Goal: Task Accomplishment & Management: Manage account settings

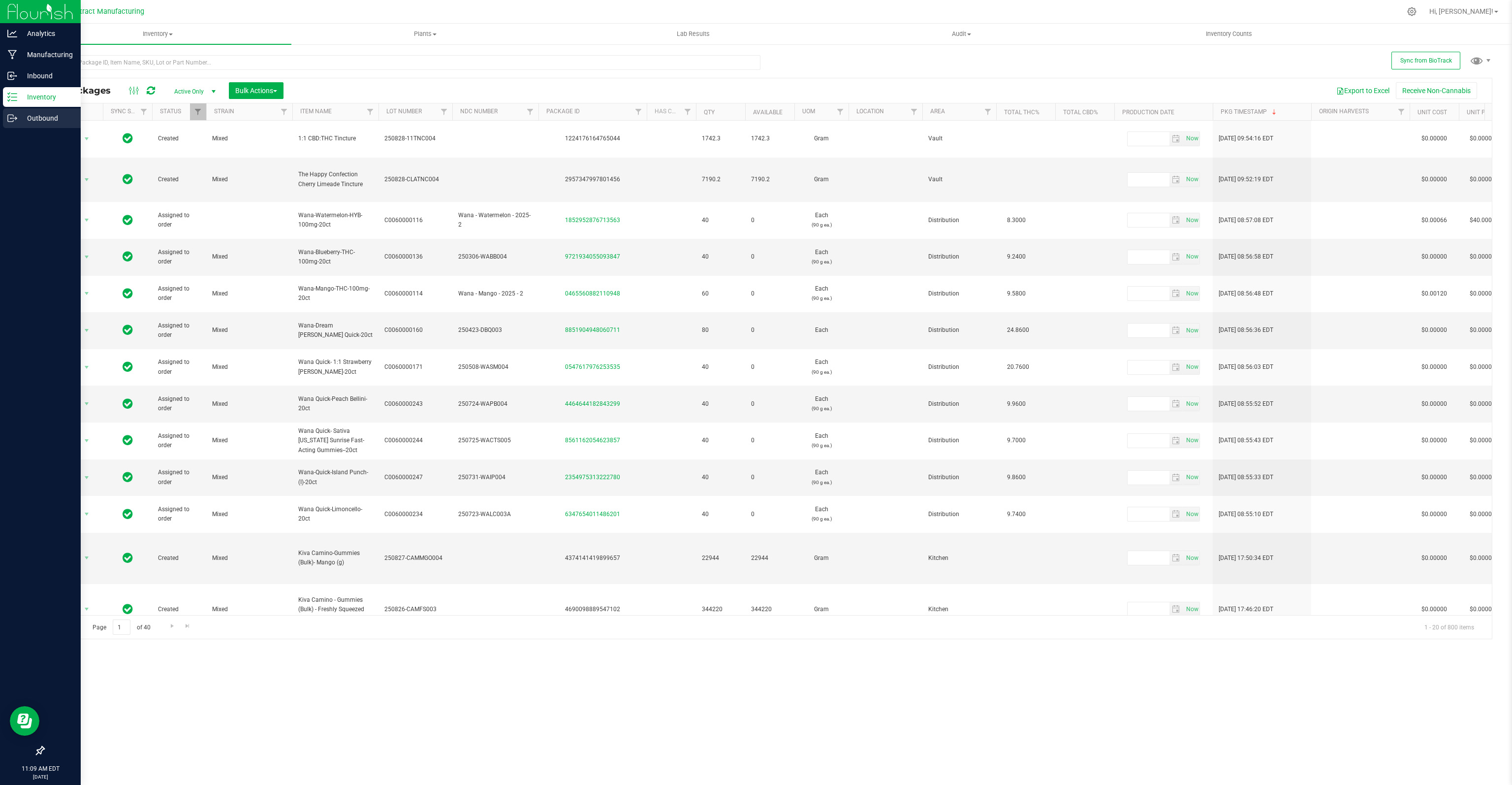
click at [21, 121] on p "Outbound" at bounding box center [46, 118] width 59 height 12
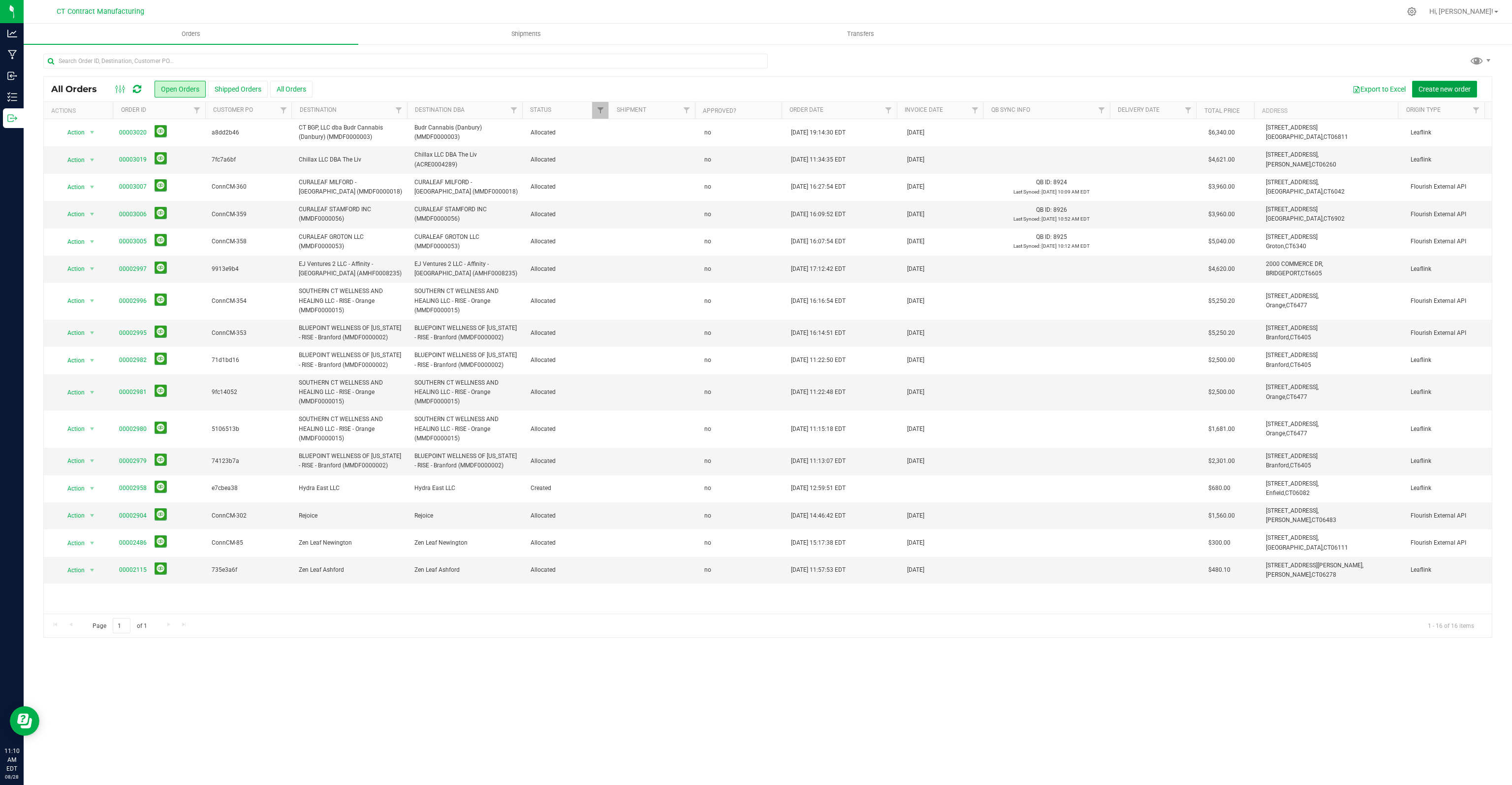
click at [1441, 86] on span "Create new order" at bounding box center [1444, 90] width 52 height 8
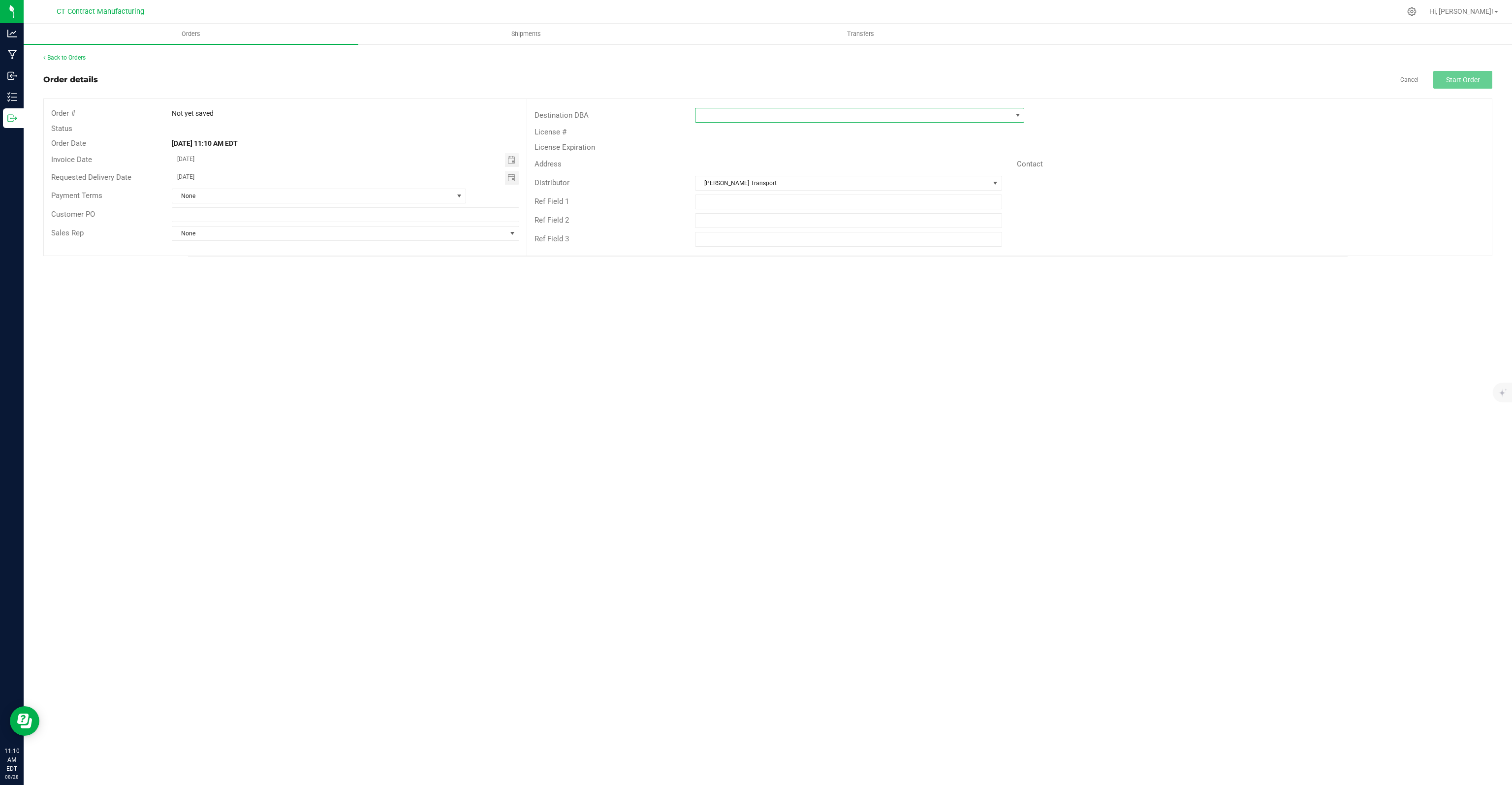
click at [736, 109] on span at bounding box center [853, 115] width 316 height 14
type input "[PERSON_NAME]"
click at [747, 158] on li "Analytics Labs CT LLC (ACTL0000005)" at bounding box center [859, 157] width 328 height 17
click at [1455, 71] on button "Start Order" at bounding box center [1462, 80] width 59 height 18
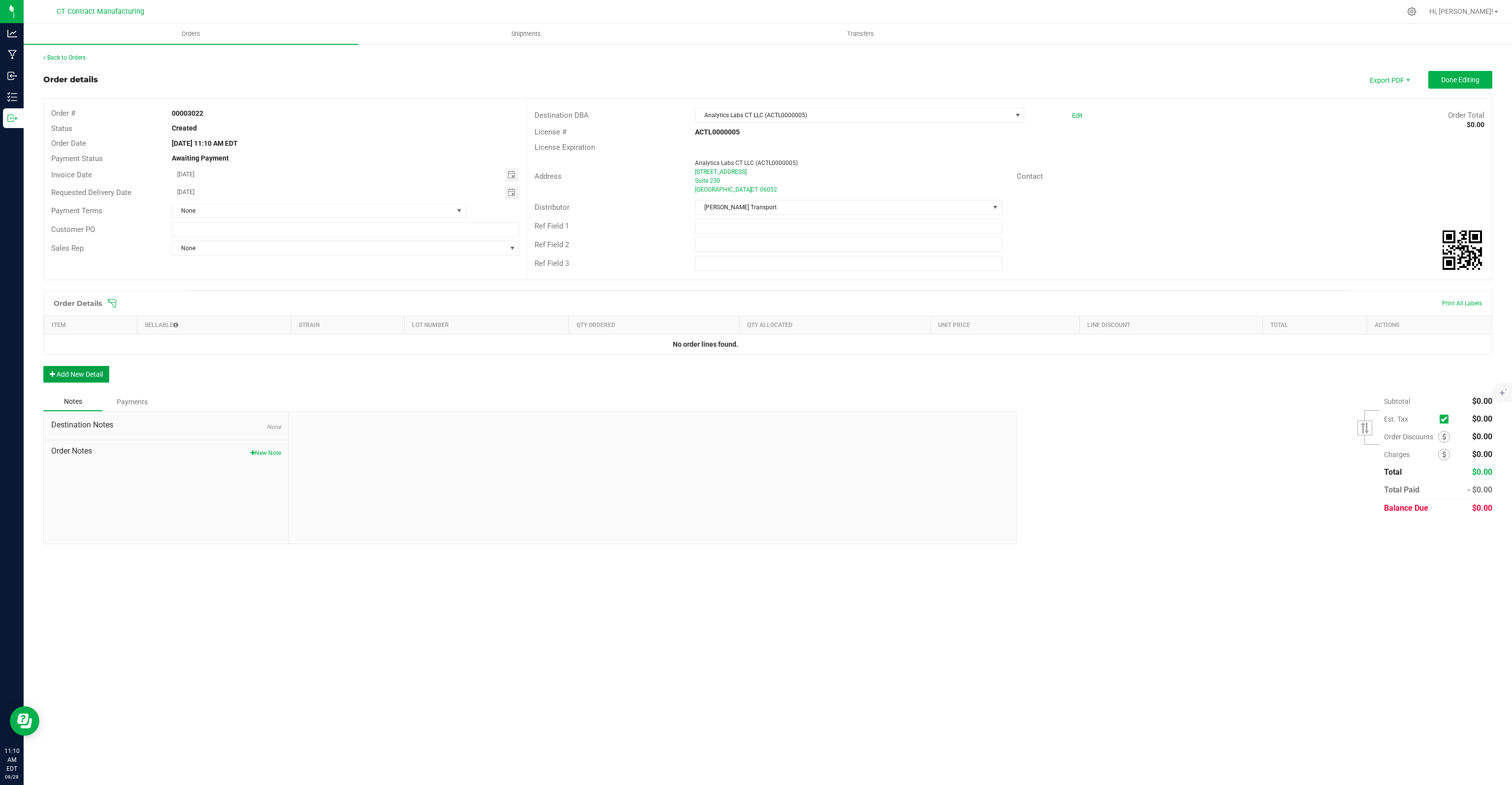
click at [73, 374] on button "Add New Detail" at bounding box center [77, 374] width 66 height 17
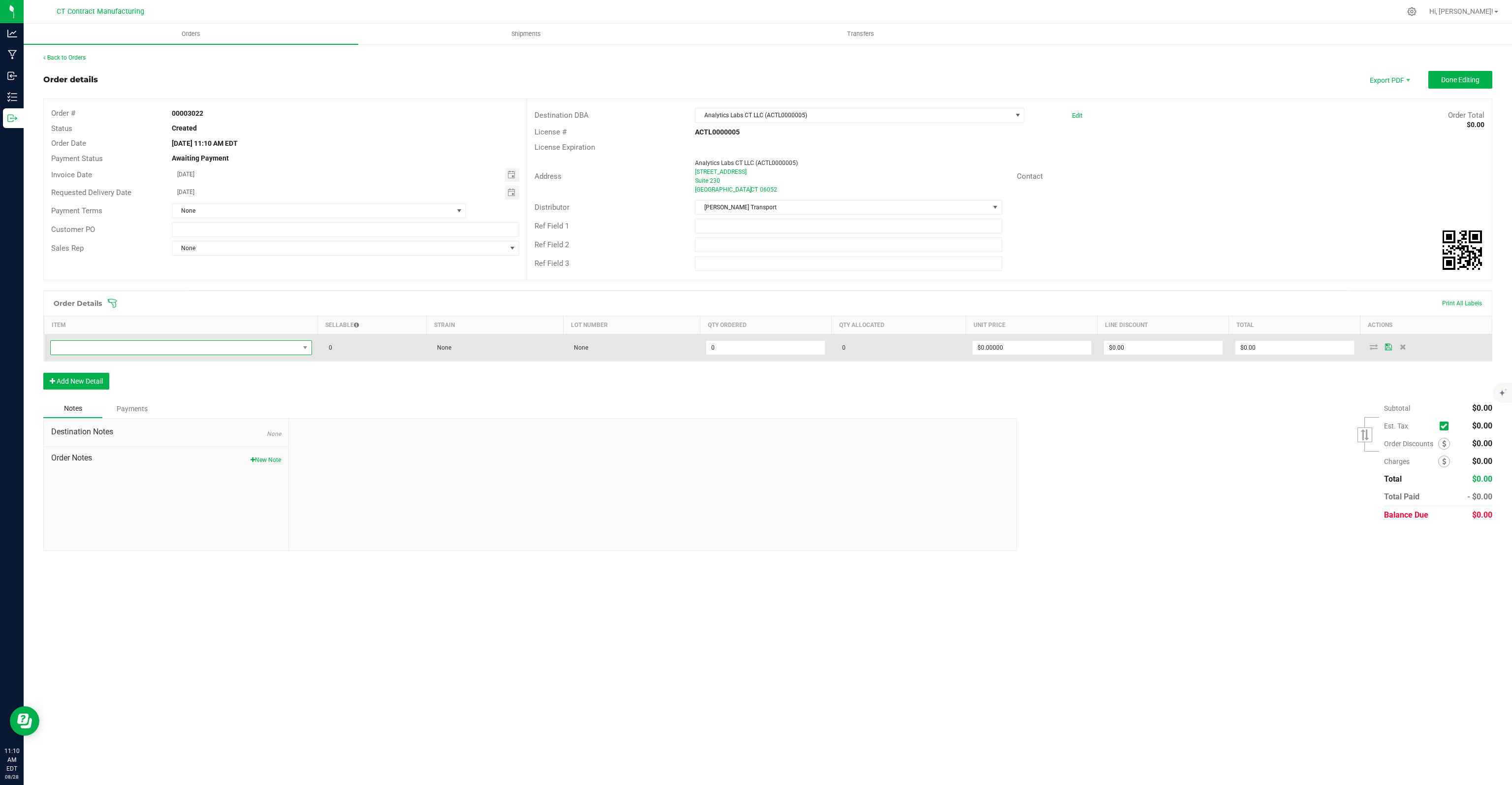
click at [99, 347] on span "NO DATA FOUND" at bounding box center [175, 347] width 248 height 14
type input "dist"
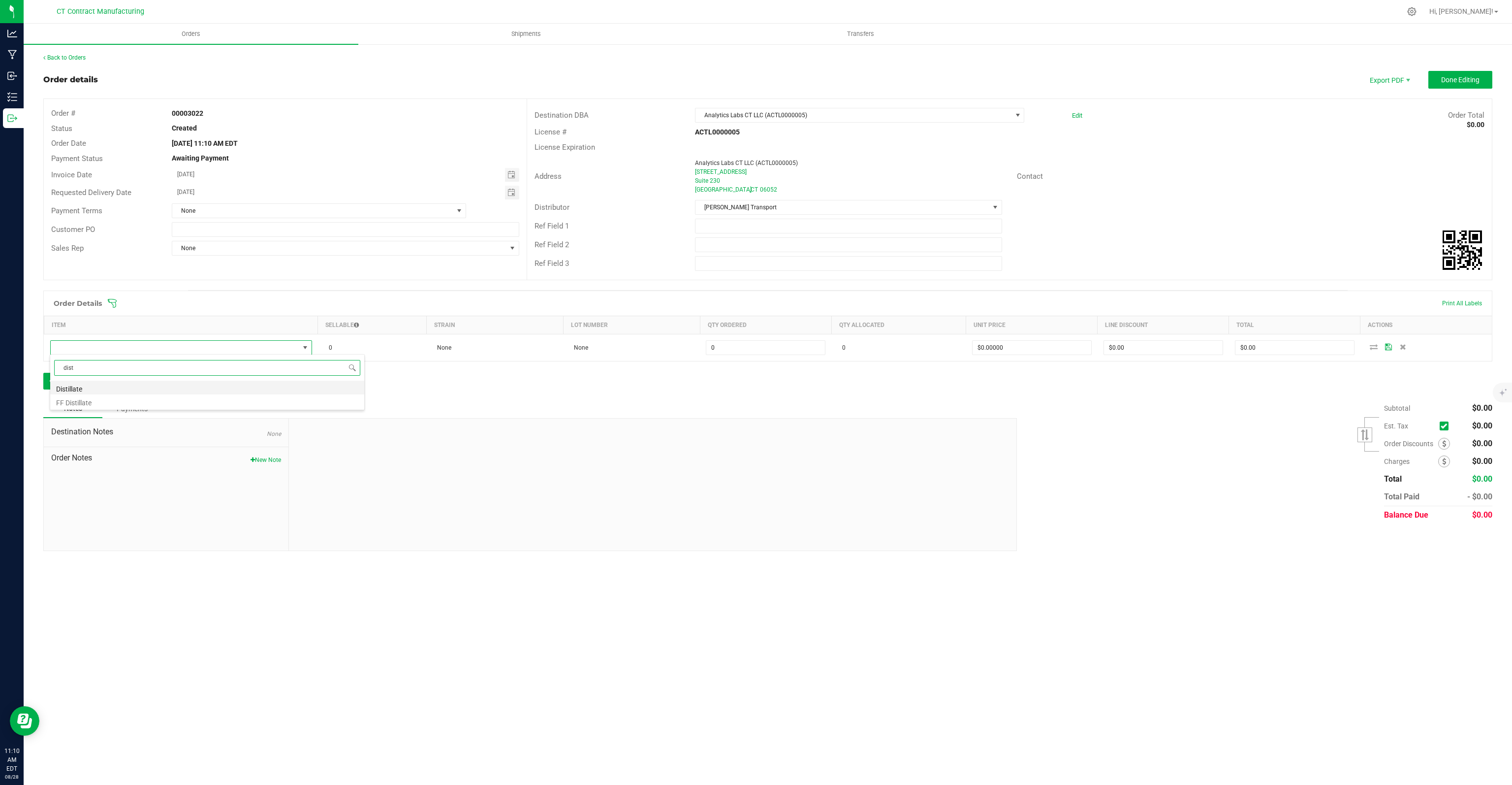
click at [95, 388] on li "Distillate" at bounding box center [206, 387] width 314 height 14
type input "0.0000 g"
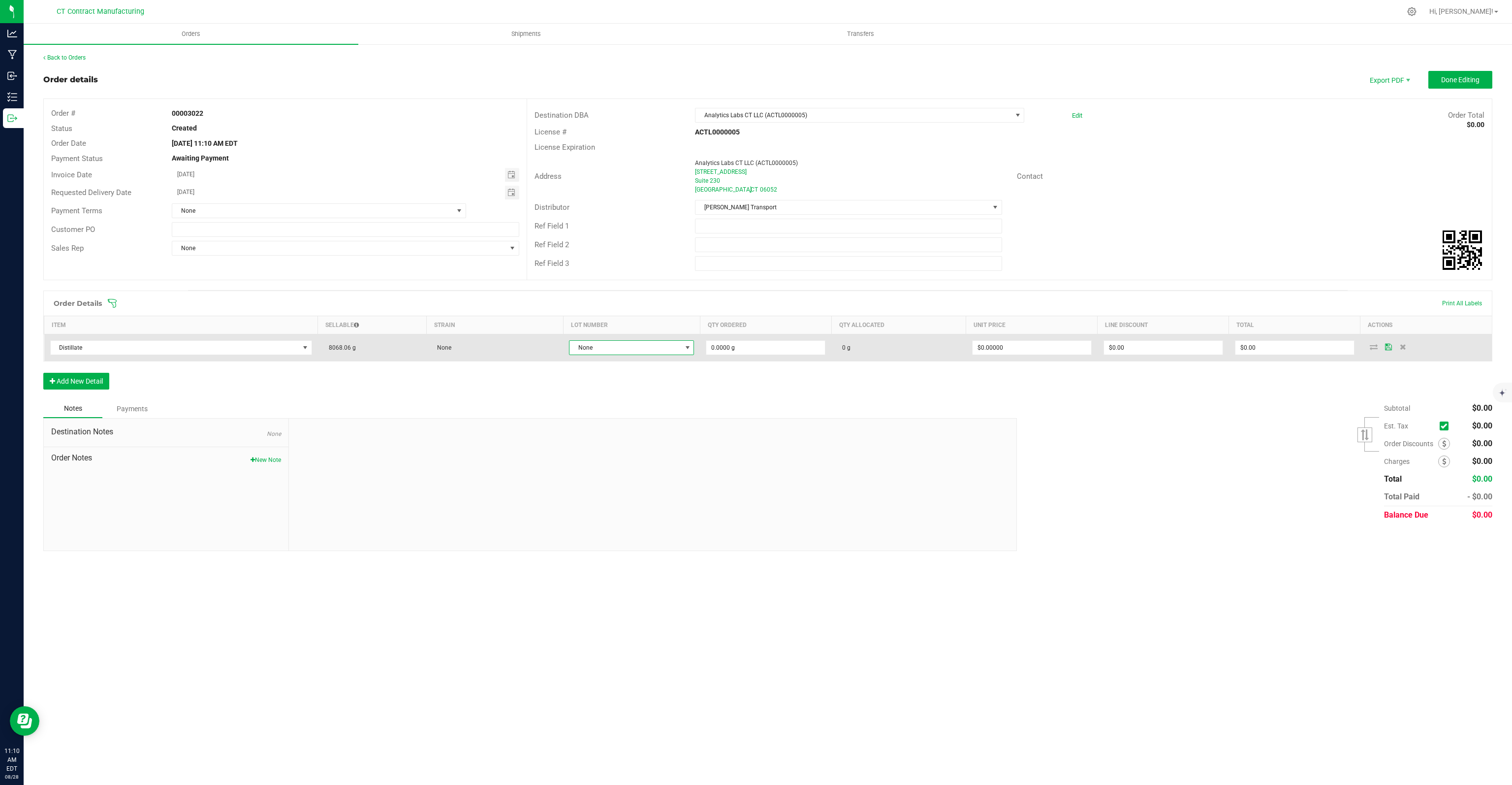
click at [661, 344] on span "None" at bounding box center [625, 347] width 112 height 14
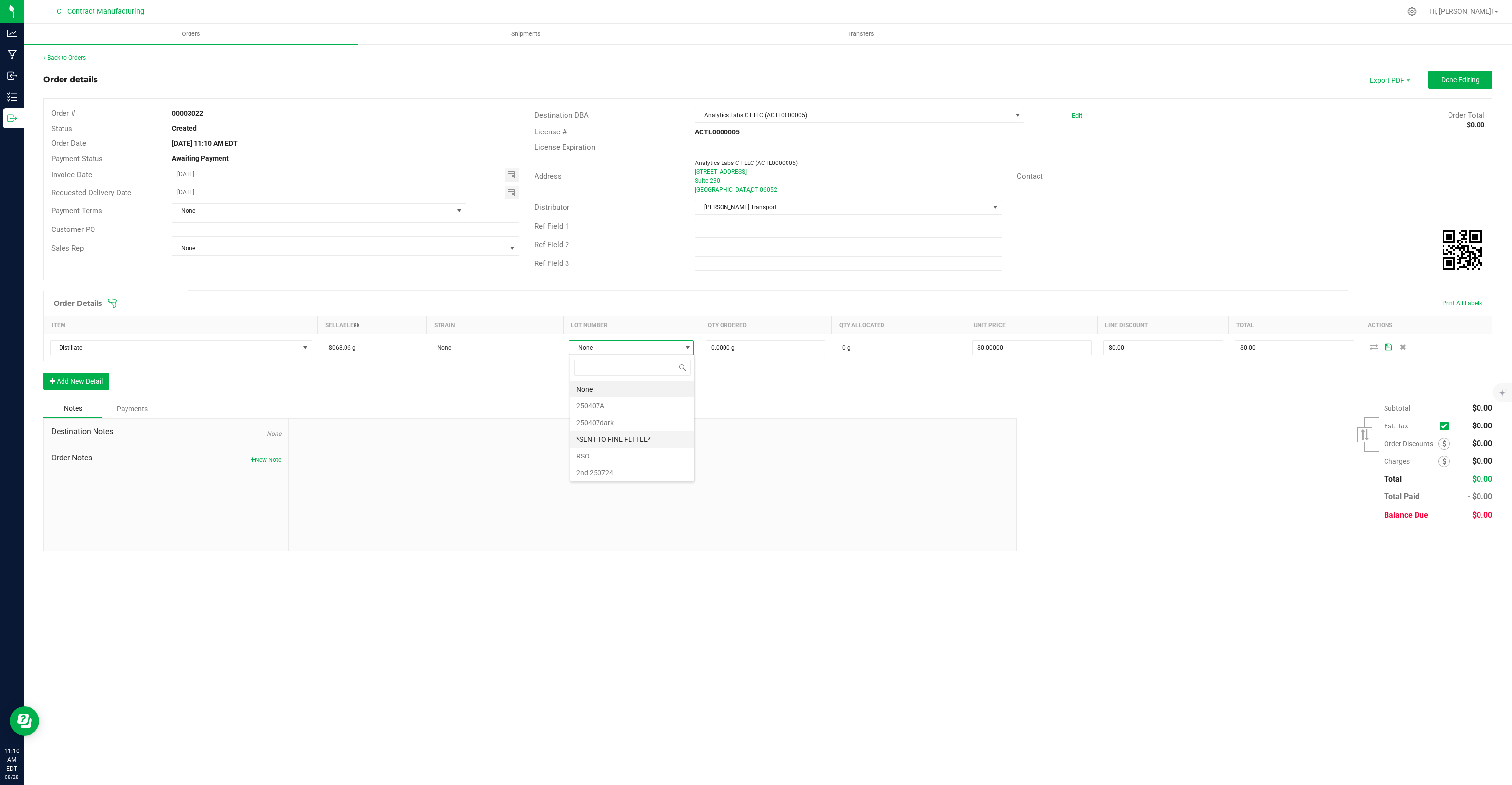
scroll to position [17, 0]
click at [604, 455] on 250724 "2nd 250724" at bounding box center [632, 455] width 124 height 17
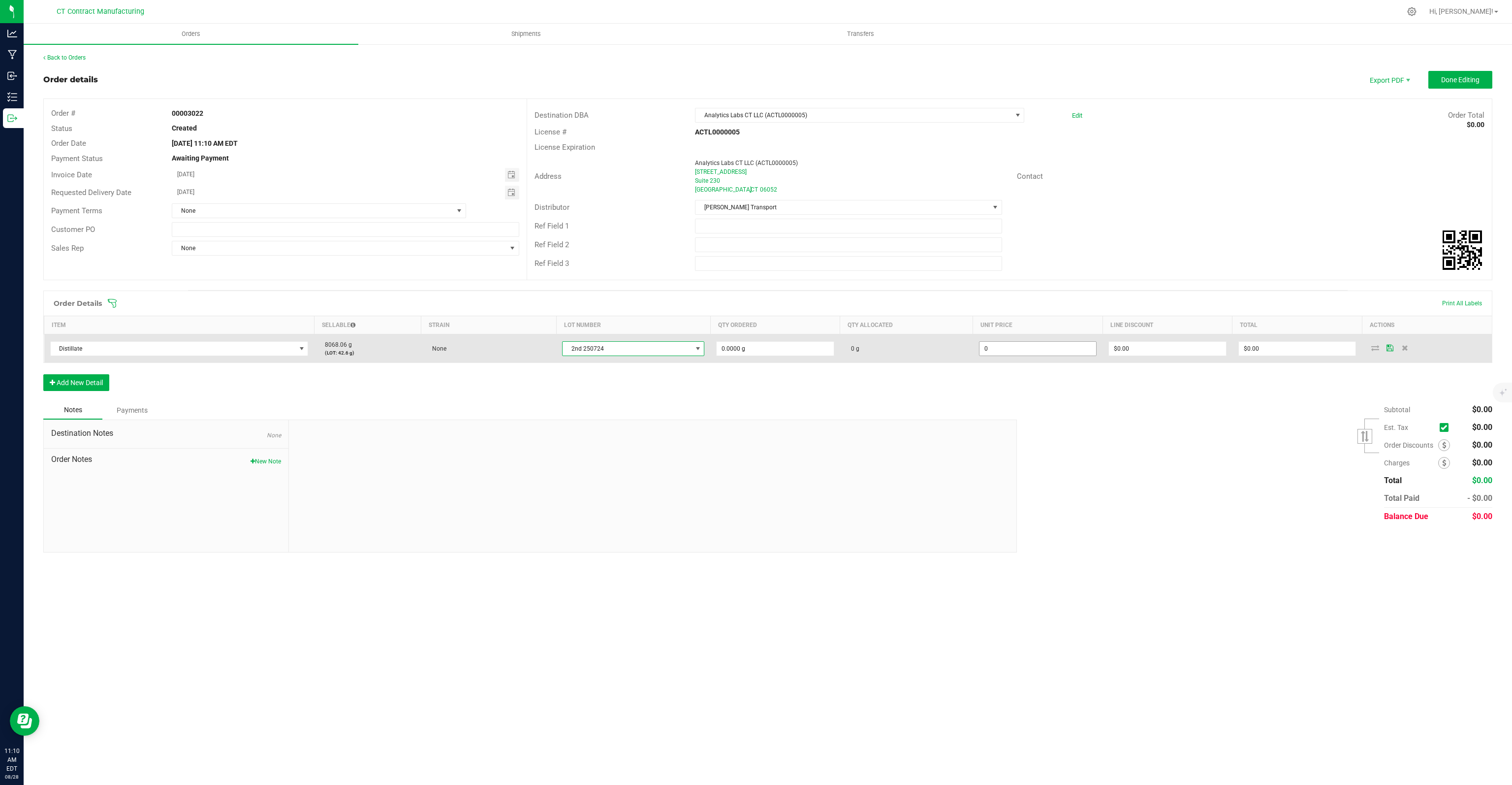
click at [1043, 343] on input "0" at bounding box center [1037, 349] width 117 height 14
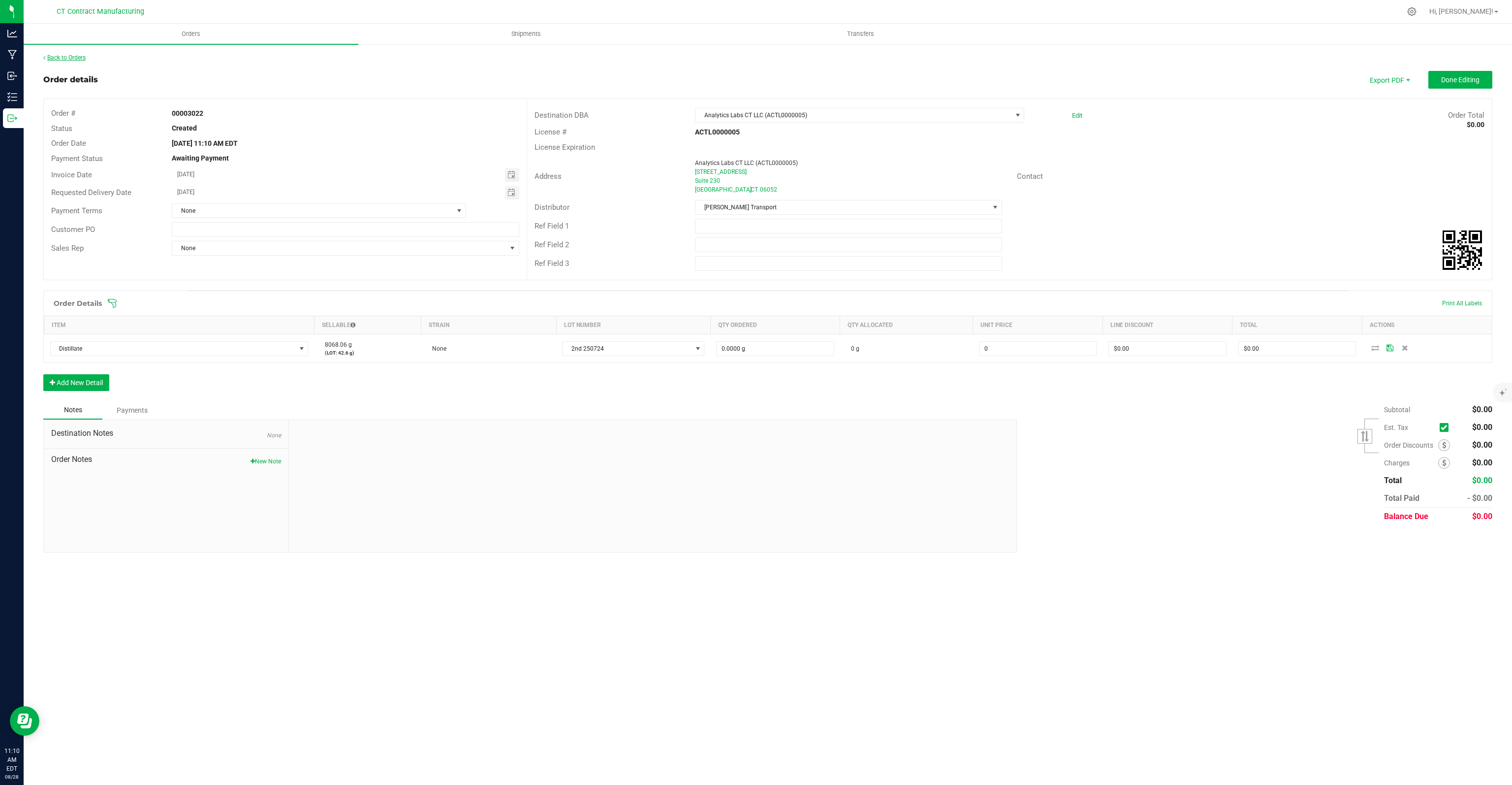
type input "$0.00000"
click at [69, 55] on link "Back to Orders" at bounding box center [65, 57] width 42 height 7
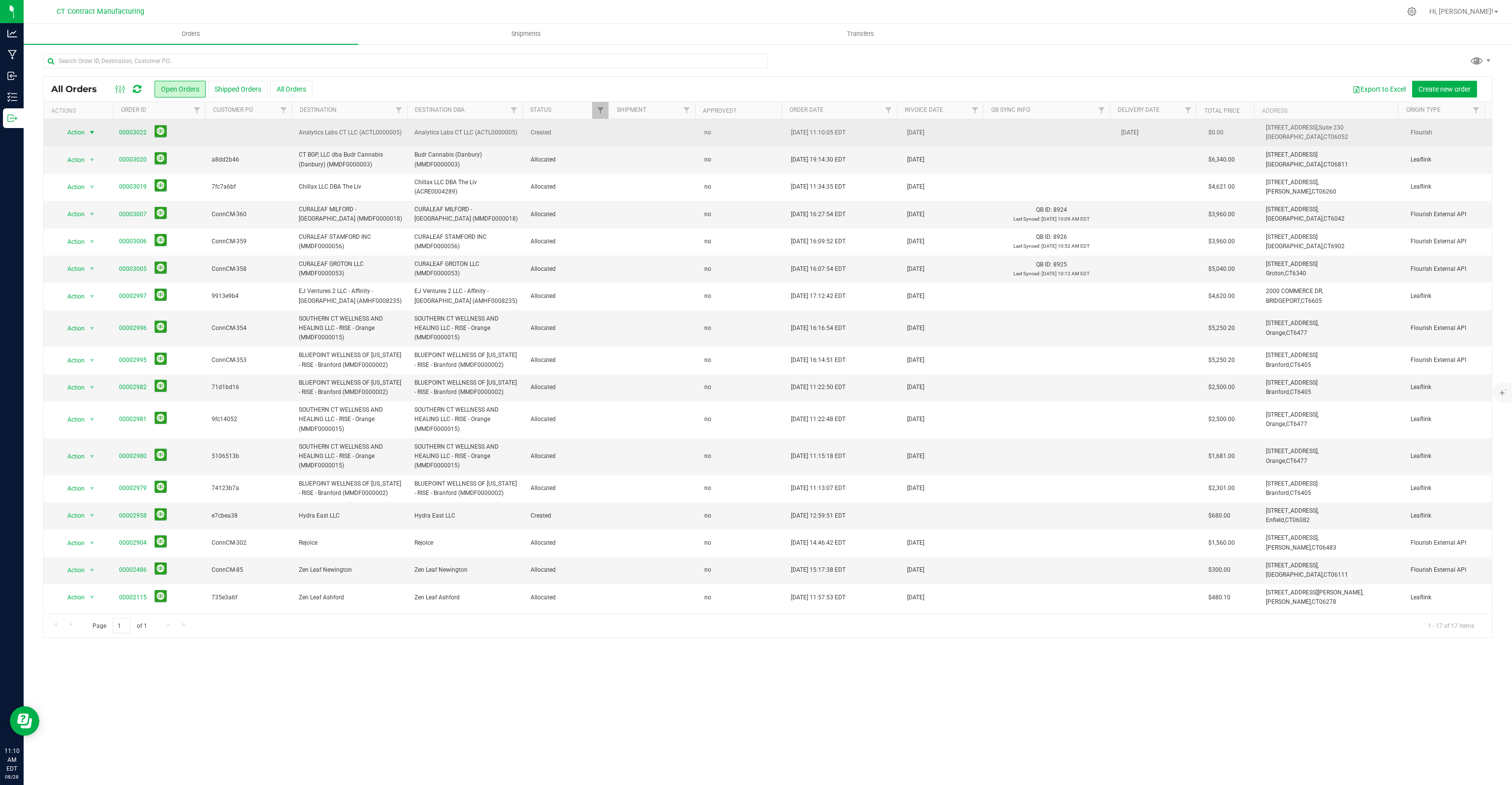
click at [94, 131] on span "select" at bounding box center [92, 132] width 8 height 8
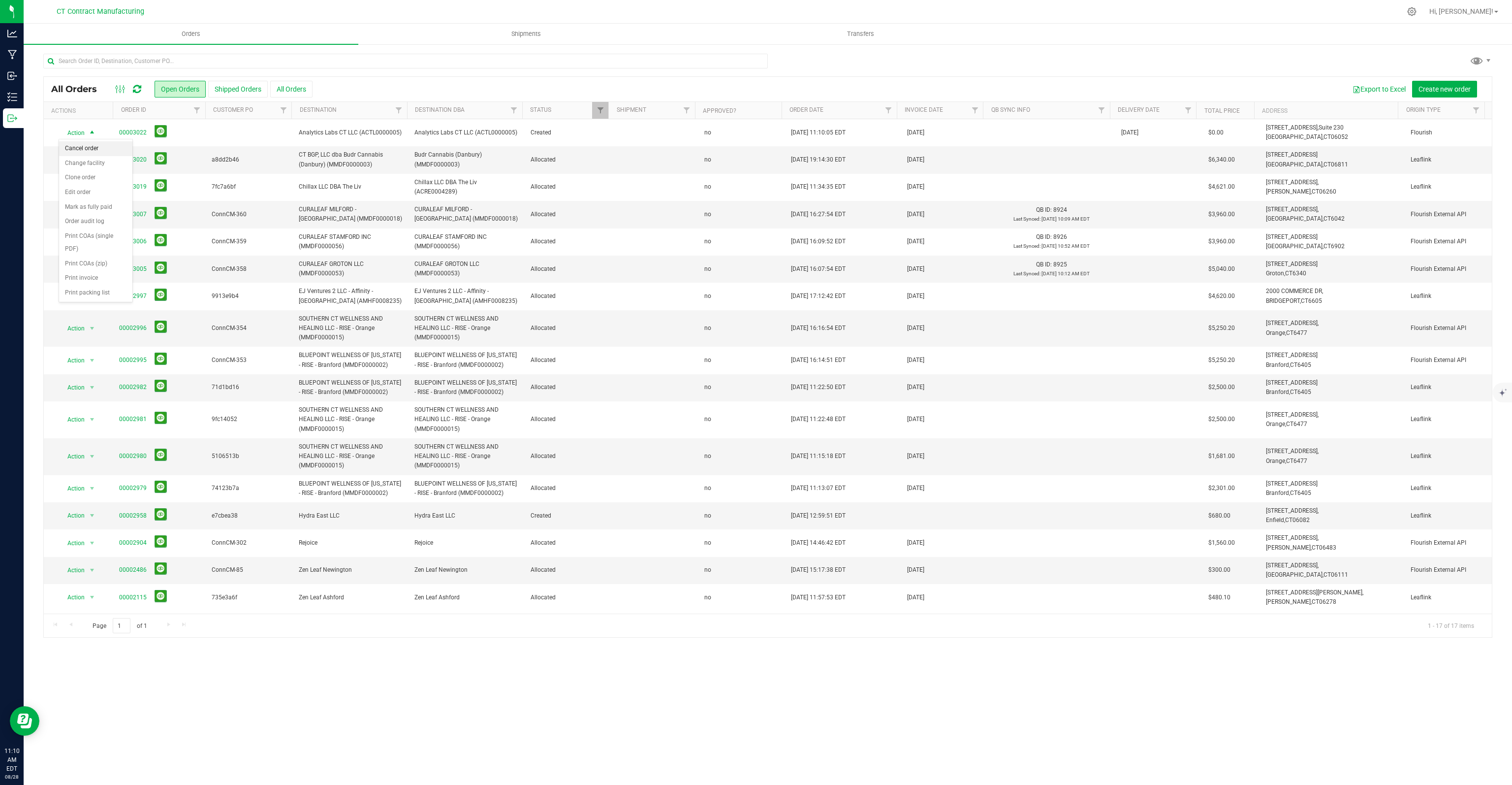
click at [93, 152] on li "Cancel order" at bounding box center [95, 148] width 73 height 15
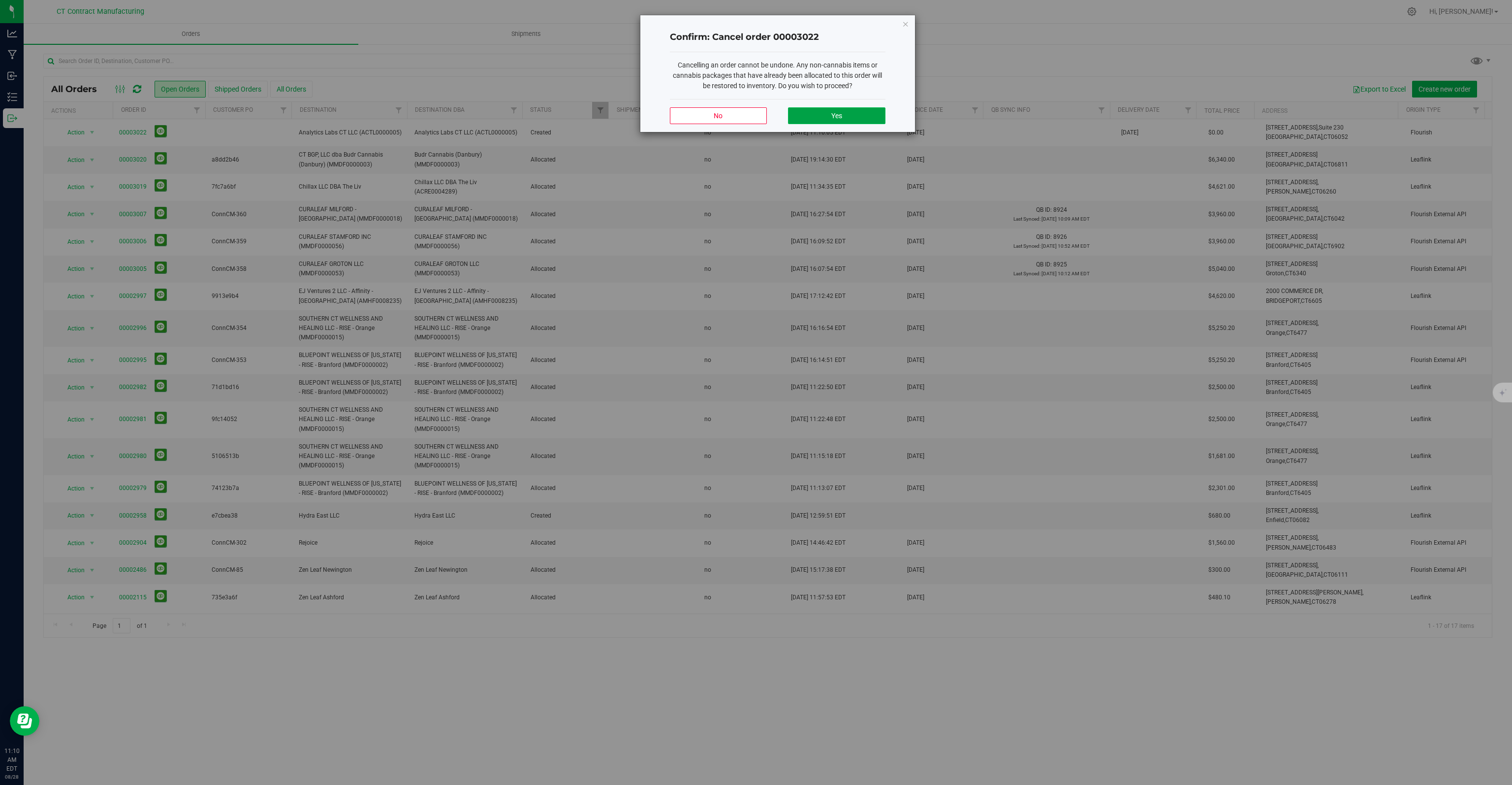
click at [829, 119] on button "Yes" at bounding box center [836, 115] width 97 height 17
